Goal: Go to known website: Access a specific website the user already knows

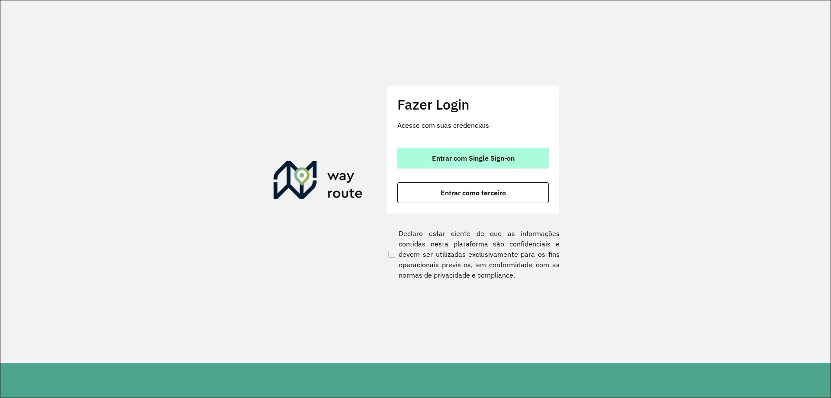
click at [436, 157] on span "Entrar com Single Sign-on" at bounding box center [473, 158] width 83 height 7
